Goal: Connect with others: Connect with others

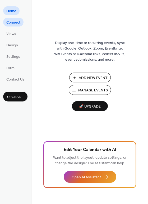
click at [14, 23] on span "Connect" at bounding box center [13, 23] width 14 height 6
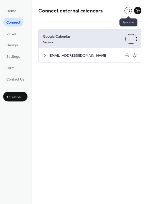
click at [129, 11] on button at bounding box center [128, 10] width 7 height 7
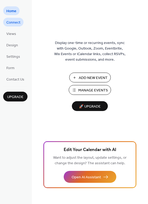
click at [19, 22] on span "Connect" at bounding box center [13, 23] width 14 height 6
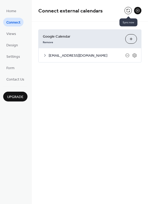
click at [127, 10] on button at bounding box center [128, 10] width 7 height 7
click at [130, 9] on button at bounding box center [128, 10] width 7 height 7
